Goal: Information Seeking & Learning: Find specific fact

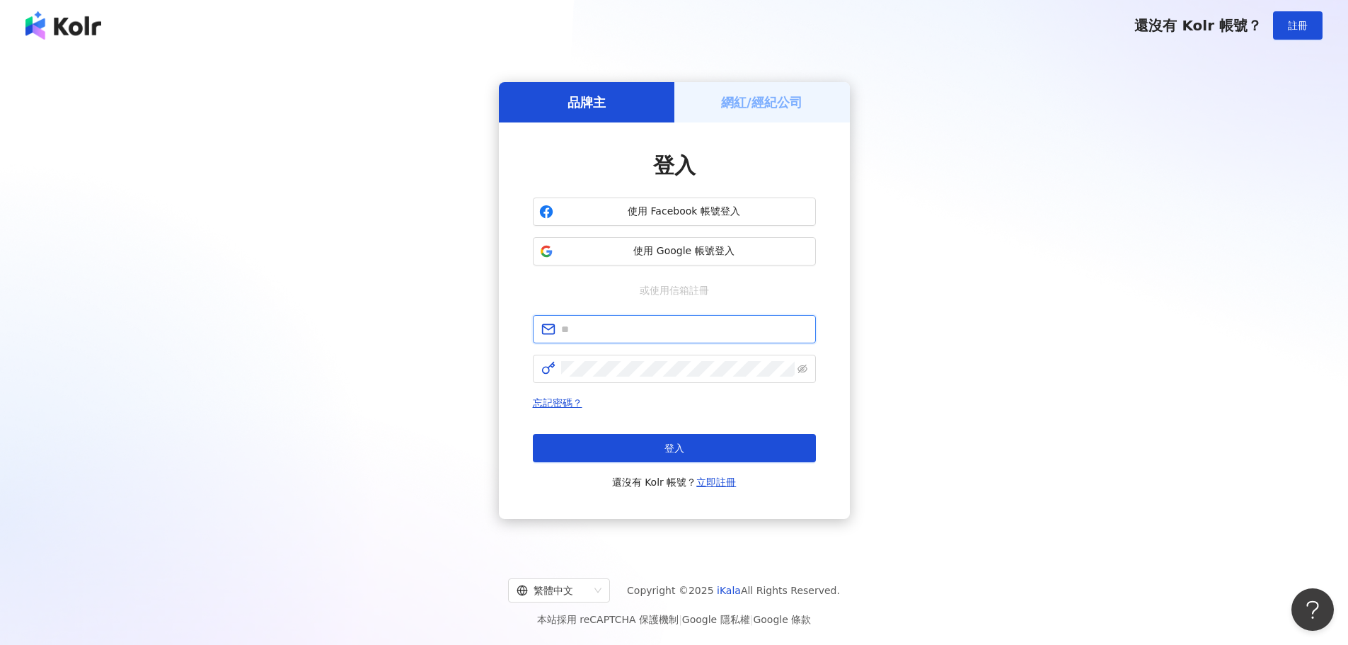
click at [682, 332] on input "text" at bounding box center [684, 329] width 246 height 16
paste input "**********"
type input "**********"
click at [648, 442] on button "登入" at bounding box center [674, 448] width 283 height 28
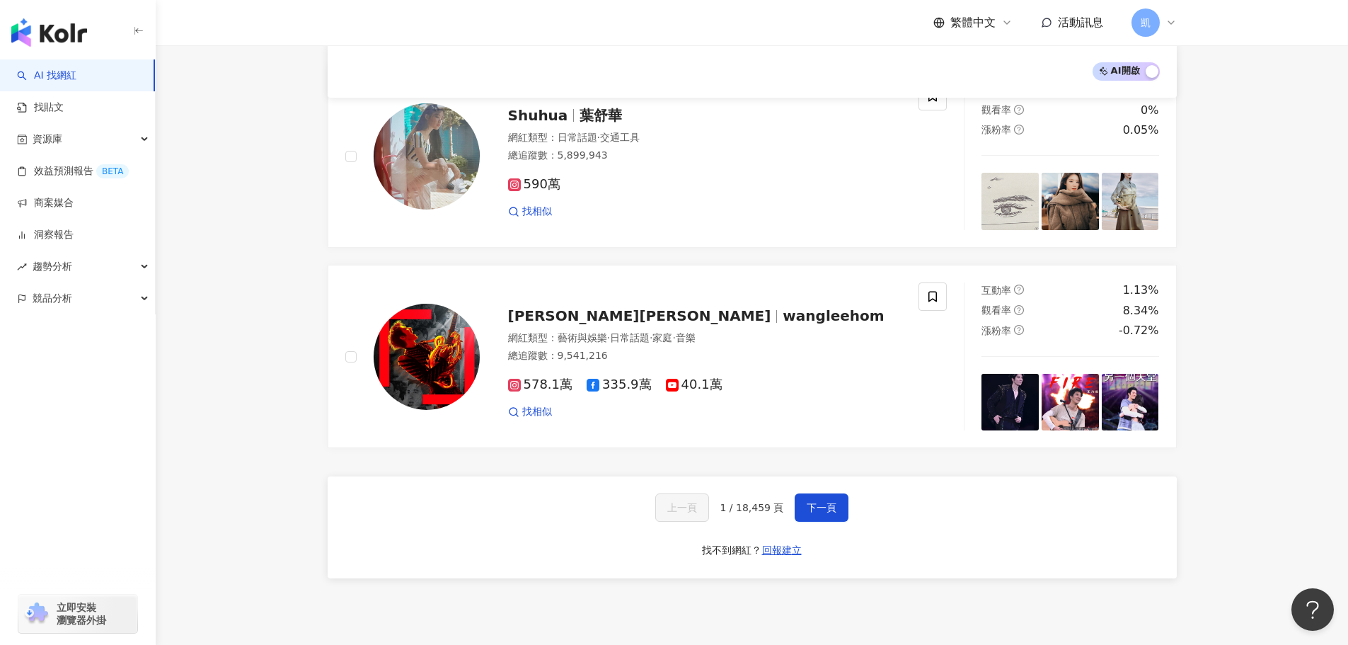
scroll to position [2305, 0]
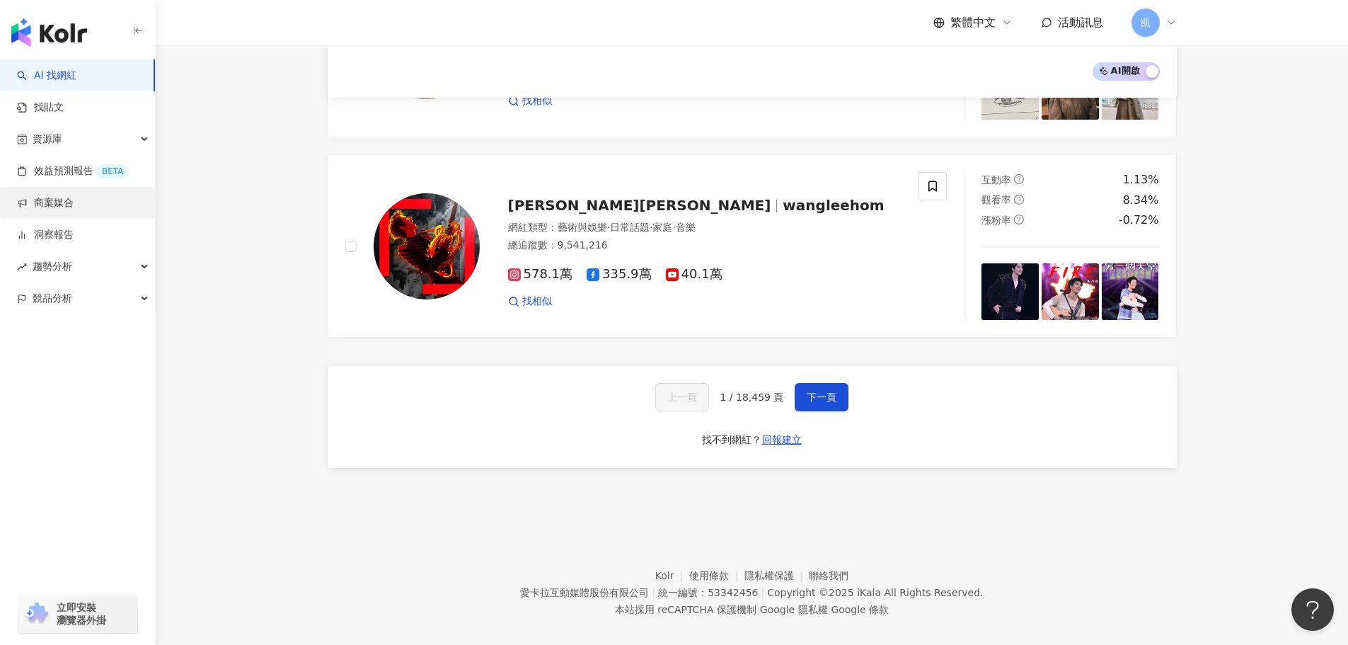
click at [74, 198] on link "商案媒合" at bounding box center [45, 203] width 57 height 14
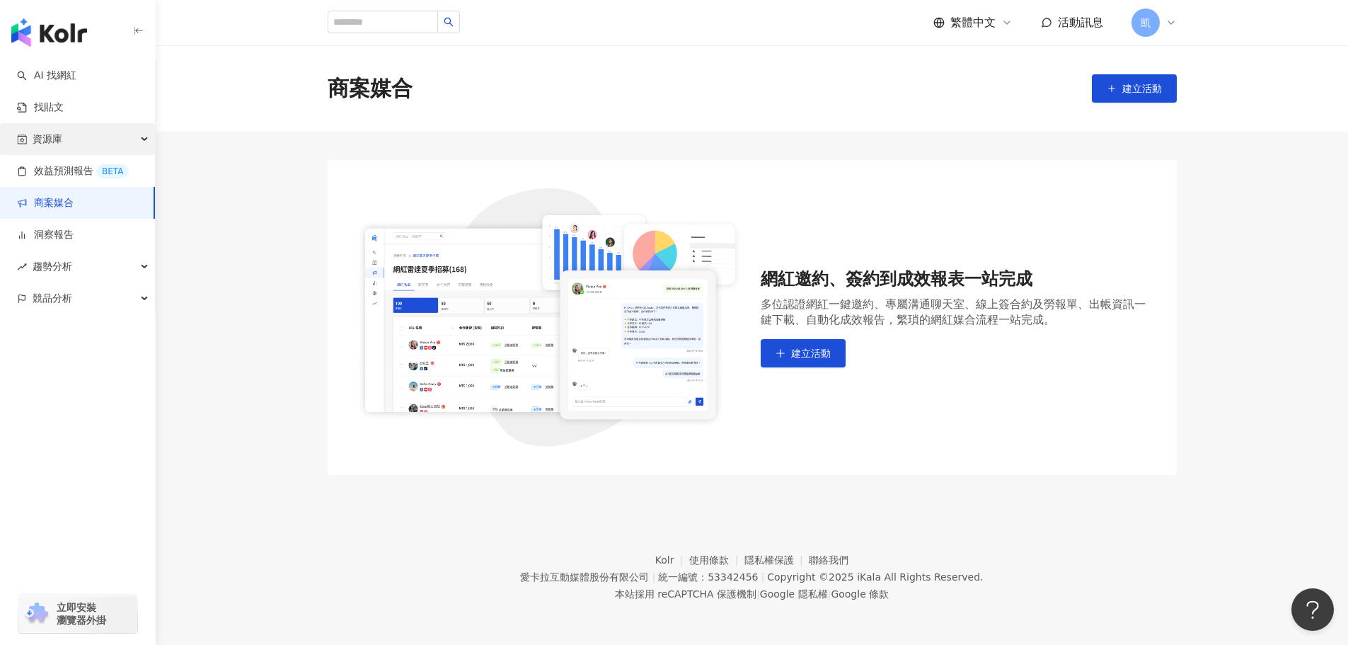
click at [130, 139] on div "資源庫" at bounding box center [77, 139] width 155 height 32
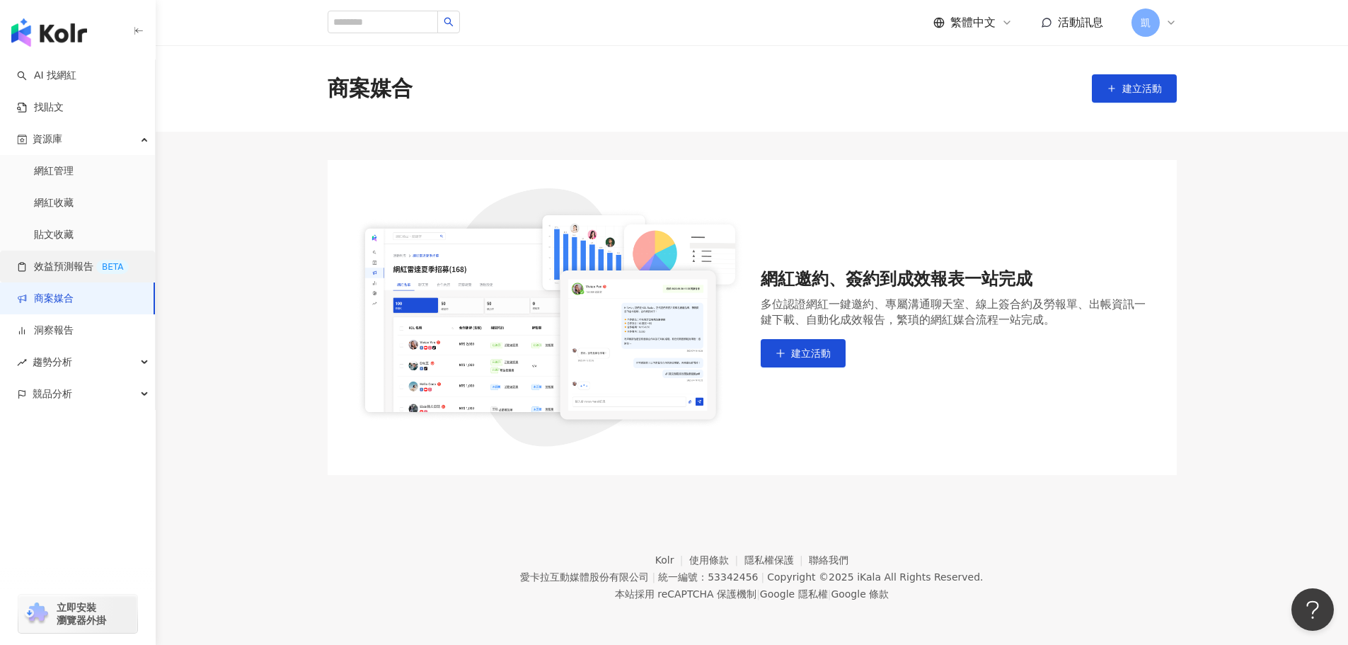
click at [88, 270] on link "效益預測報告 BETA" at bounding box center [73, 267] width 112 height 14
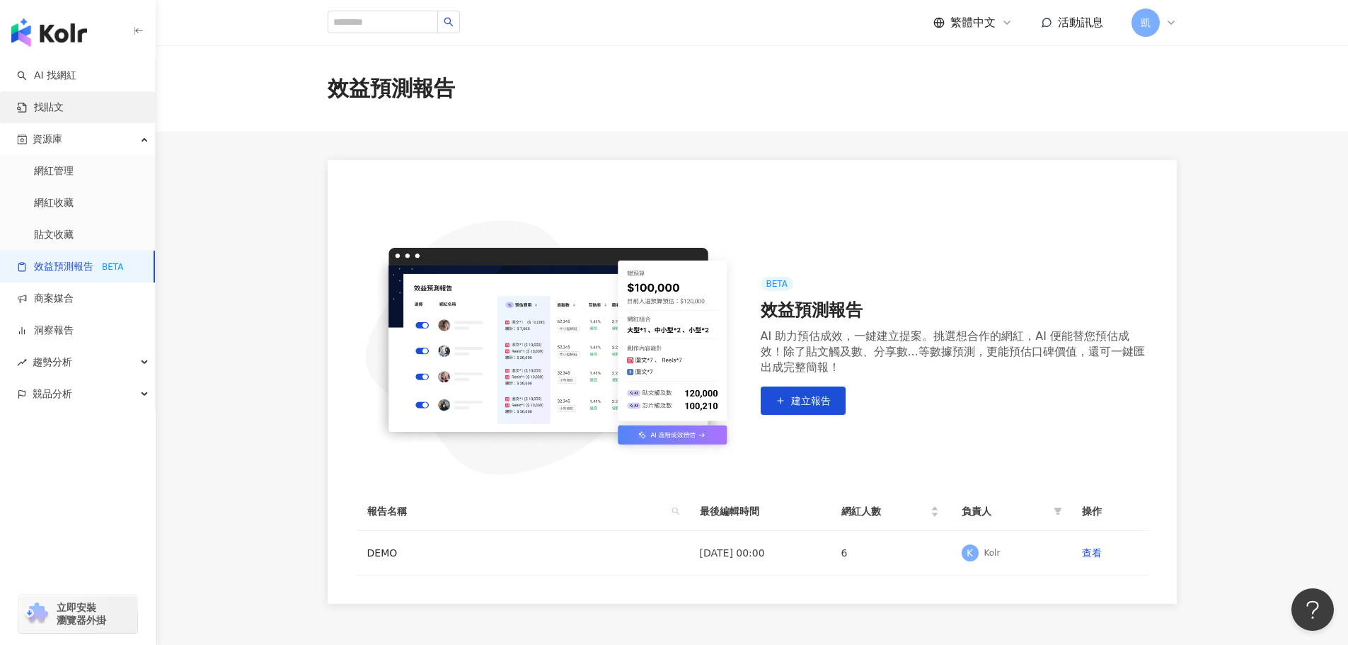
click at [64, 103] on link "找貼文" at bounding box center [40, 107] width 47 height 14
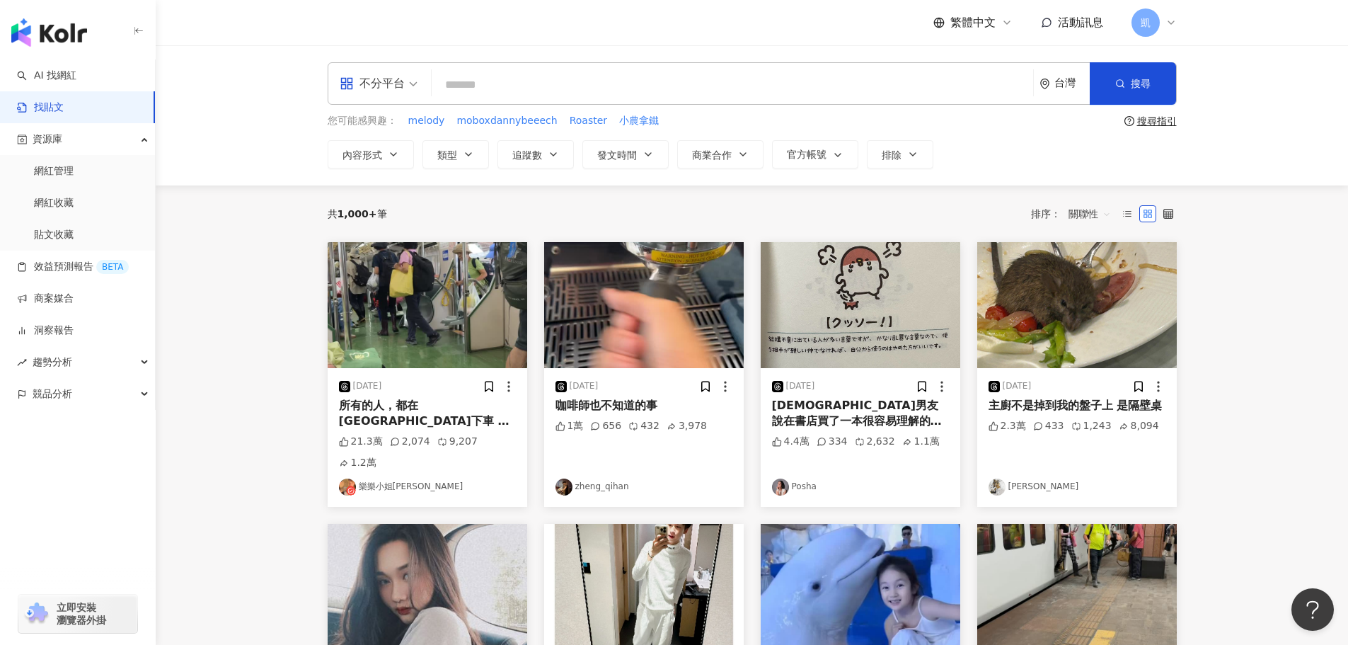
click at [570, 76] on input "search" at bounding box center [732, 84] width 590 height 30
type input "*"
type input "**"
click at [1127, 80] on button "搜尋" at bounding box center [1133, 83] width 86 height 42
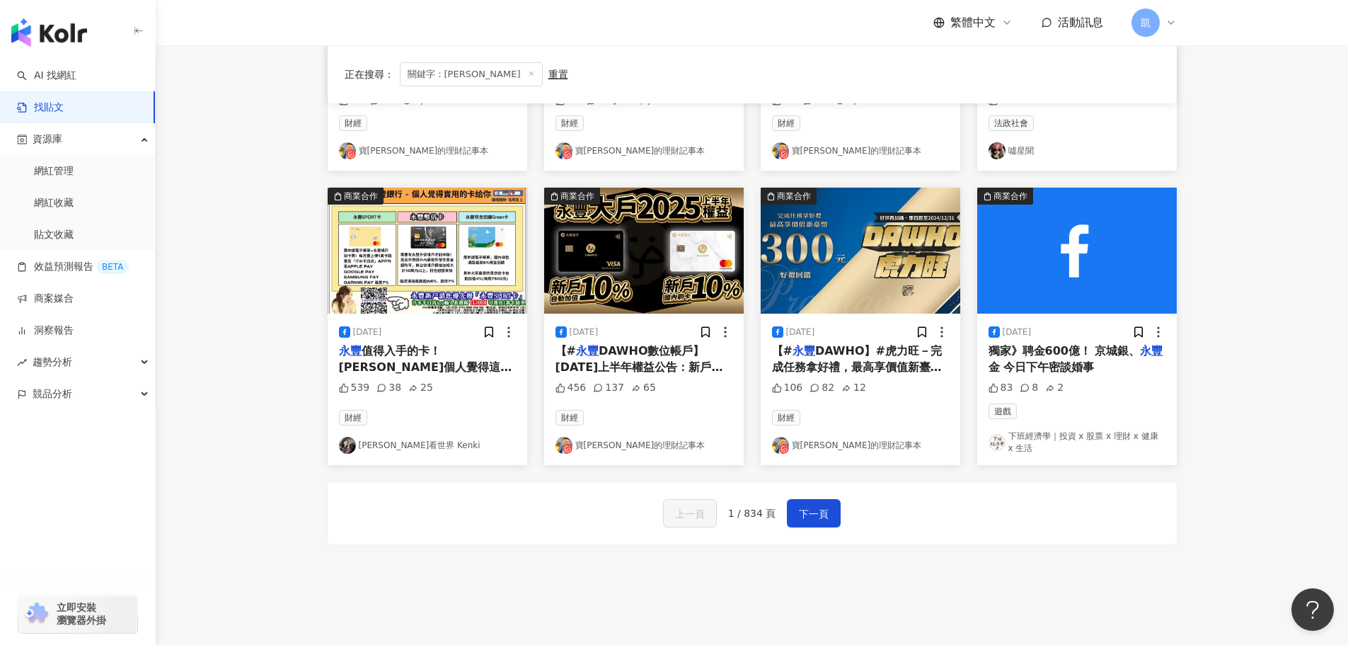
scroll to position [723, 0]
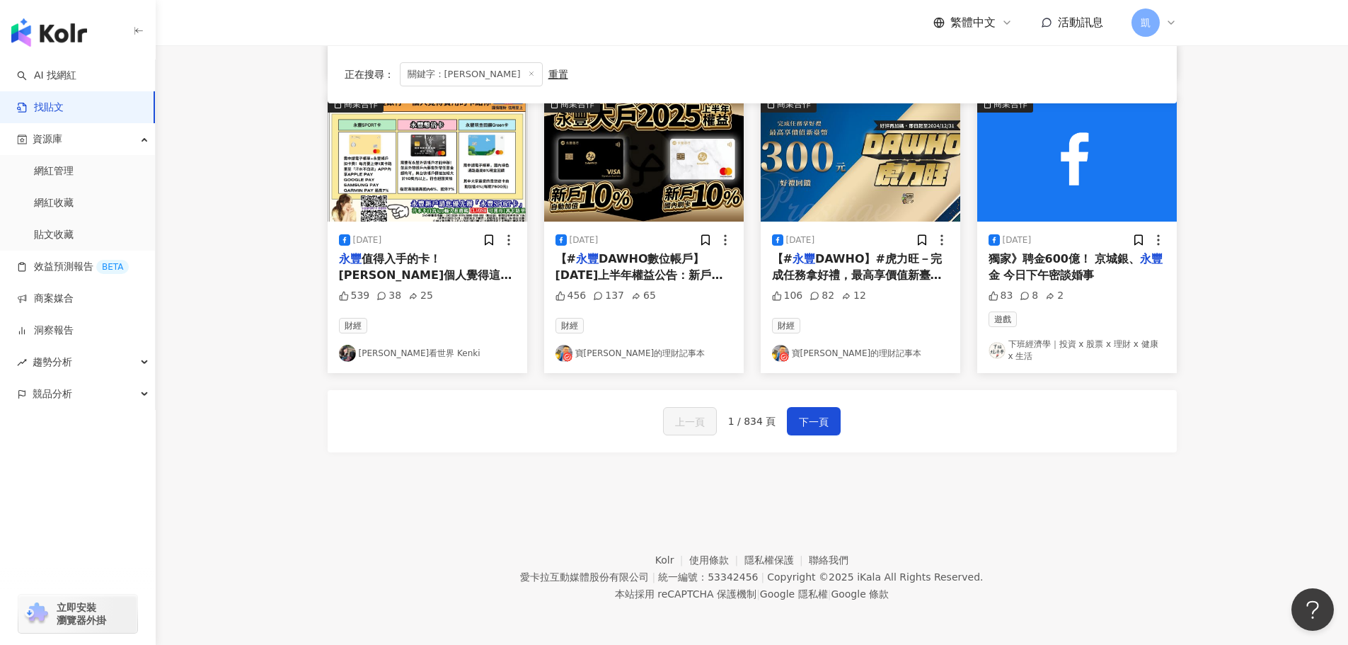
drag, startPoint x: 1268, startPoint y: 222, endPoint x: 1244, endPoint y: 134, distance: 91.0
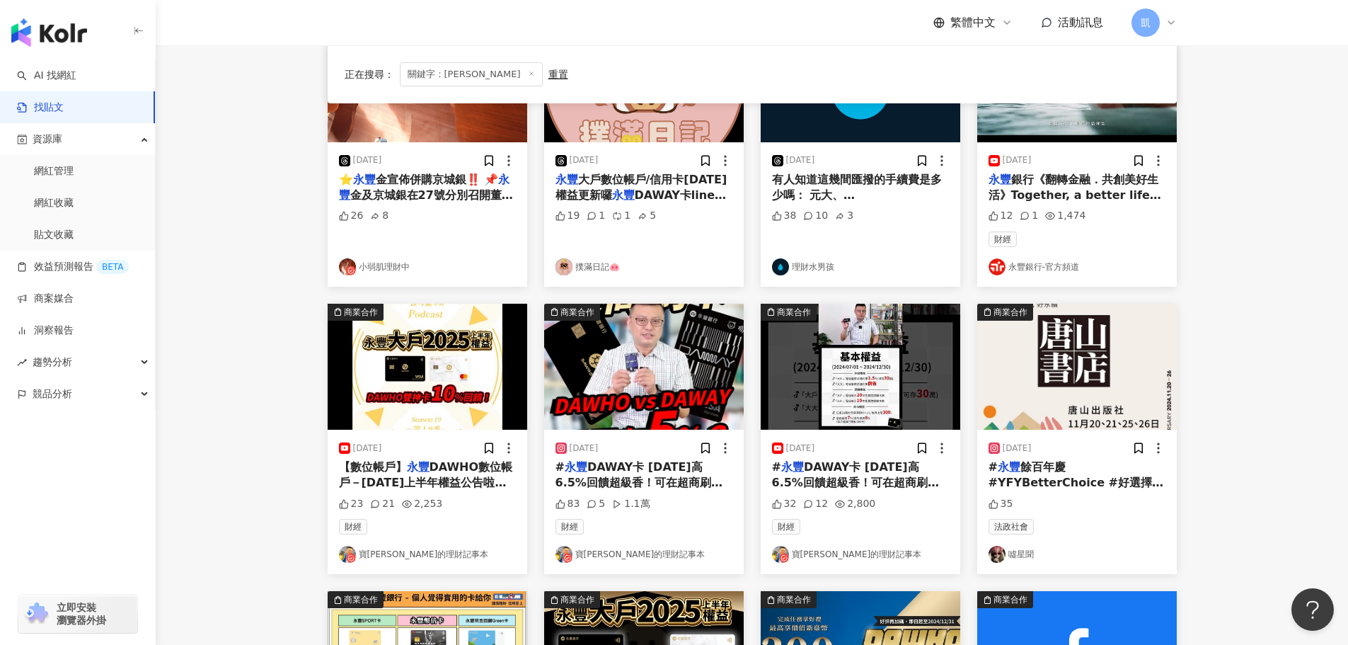
scroll to position [0, 0]
